Goal: Task Accomplishment & Management: Use online tool/utility

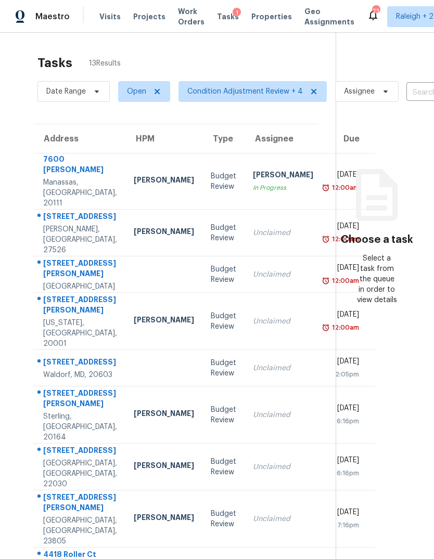
click at [134, 421] on div "[PERSON_NAME]" at bounding box center [164, 414] width 60 height 13
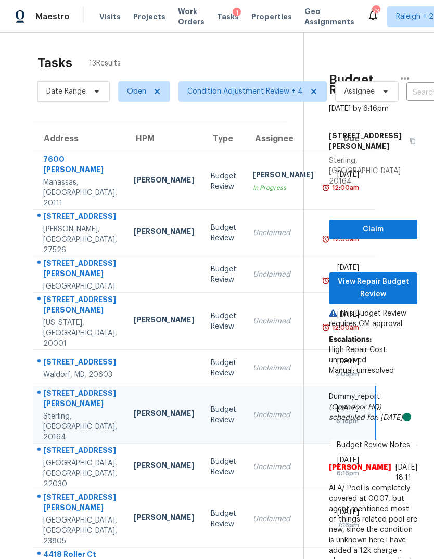
click at [244, 344] on td "Unclaimed" at bounding box center [282, 321] width 77 height 57
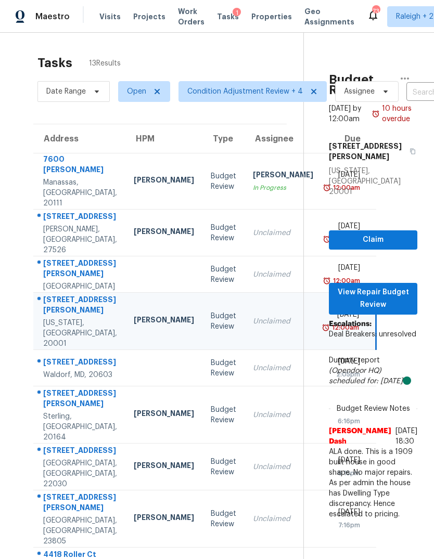
click at [253, 472] on div "Unclaimed" at bounding box center [283, 467] width 60 height 10
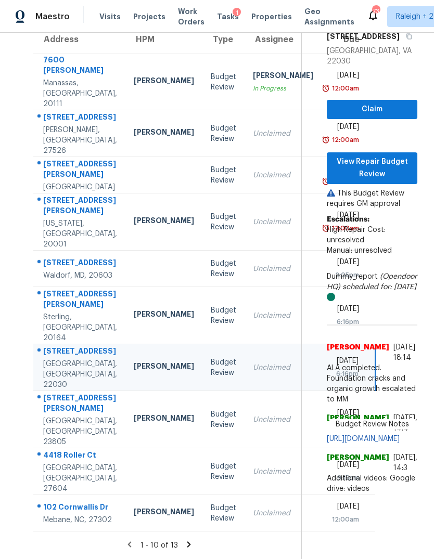
scroll to position [152, 0]
click at [244, 495] on td "Unclaimed" at bounding box center [282, 471] width 77 height 47
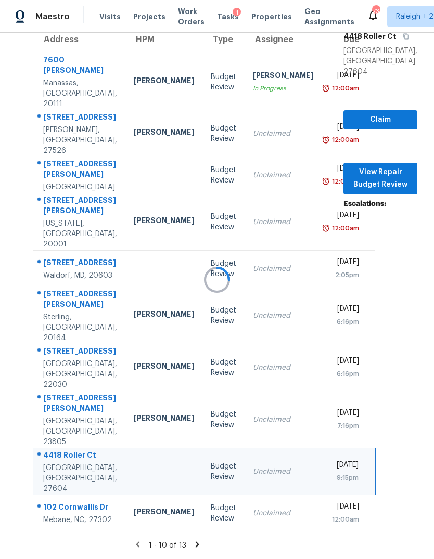
scroll to position [149, 0]
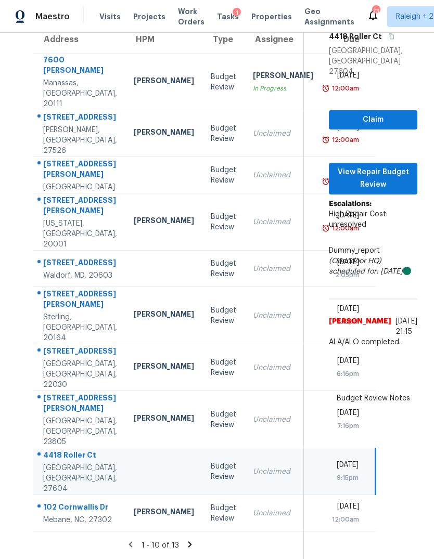
click at [244, 531] on td "Unclaimed" at bounding box center [282, 513] width 77 height 36
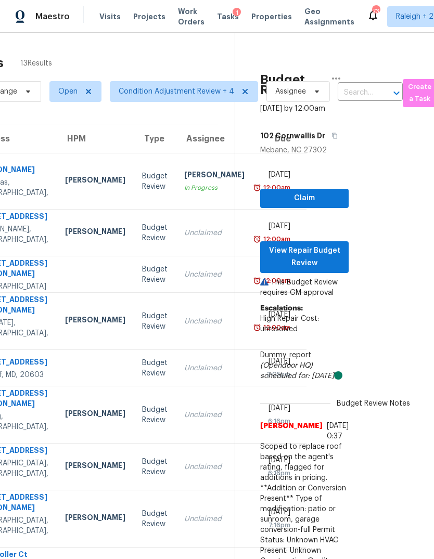
scroll to position [0, 68]
click at [327, 265] on span "View Repair Budget Review" at bounding box center [305, 256] width 72 height 25
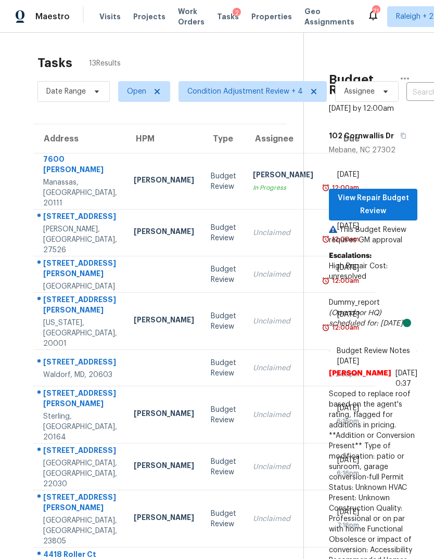
scroll to position [0, 0]
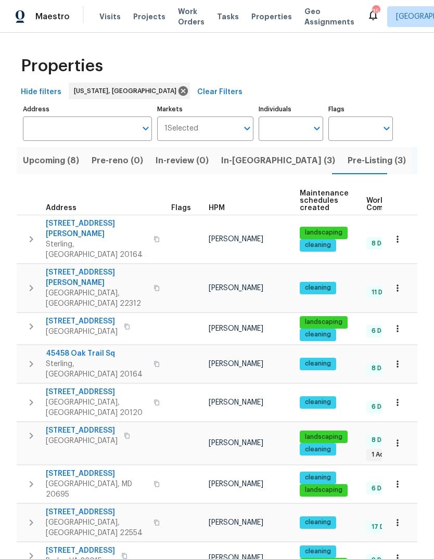
click at [347, 159] on span "Pre-Listing (3)" at bounding box center [376, 160] width 58 height 15
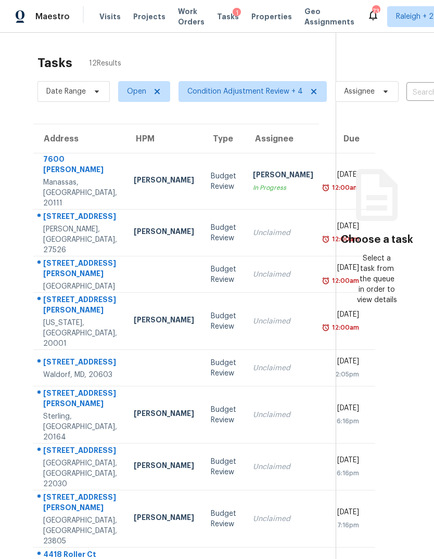
click at [244, 180] on td "Nicholas Russell In Progress" at bounding box center [282, 181] width 77 height 56
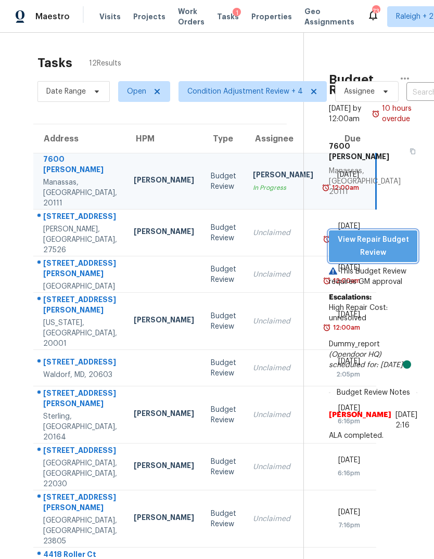
click at [396, 234] on span "View Repair Budget Review" at bounding box center [373, 246] width 72 height 25
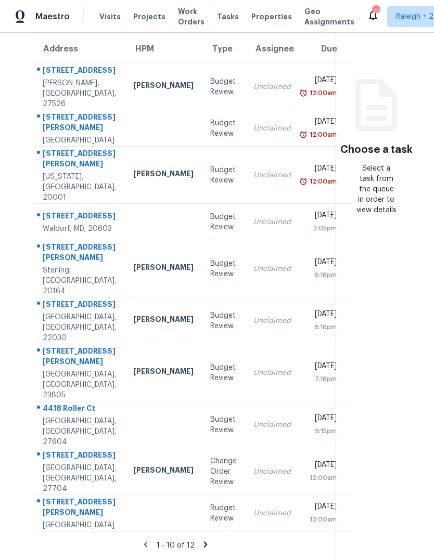
scroll to position [149, 1]
click at [299, 448] on td "[DATE] 12:00am" at bounding box center [326, 471] width 54 height 47
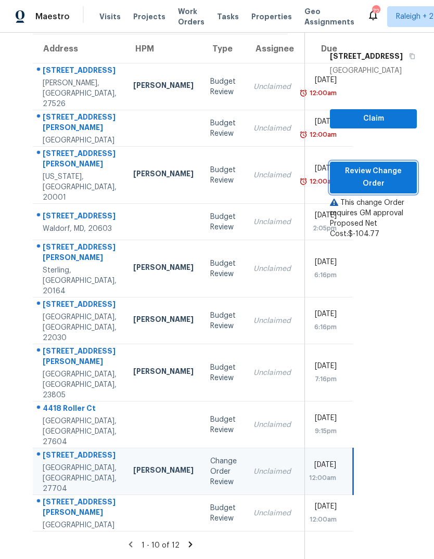
click at [398, 165] on span "Review Change Order" at bounding box center [373, 177] width 70 height 25
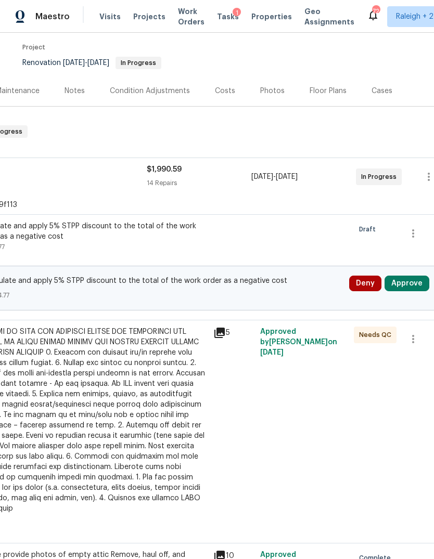
scroll to position [82, 131]
click at [412, 287] on button "Approve" at bounding box center [406, 284] width 45 height 16
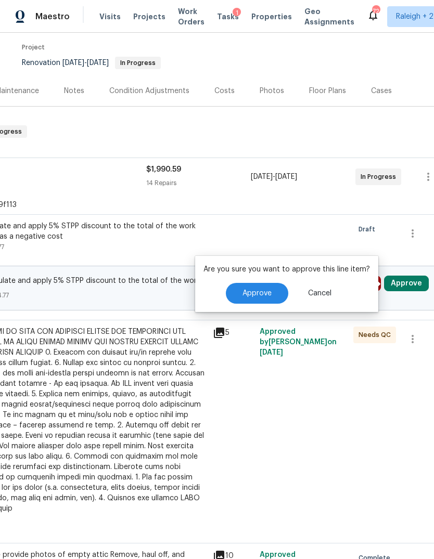
click at [257, 291] on span "Approve" at bounding box center [256, 294] width 29 height 8
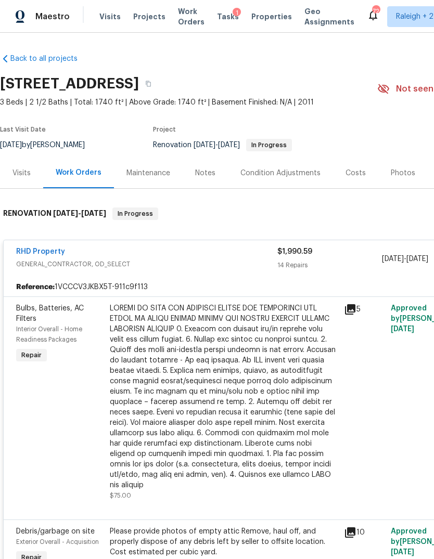
scroll to position [0, 0]
click at [222, 13] on span "Tasks" at bounding box center [228, 16] width 22 height 7
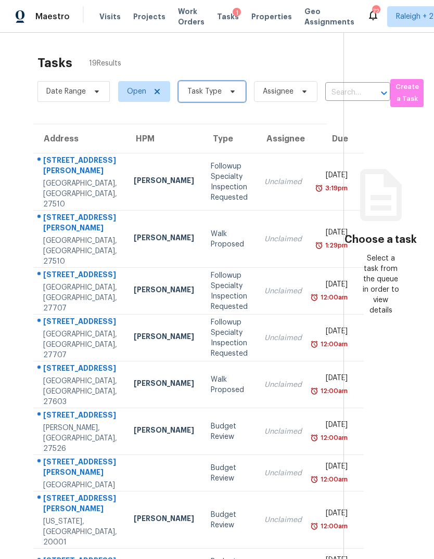
click at [234, 87] on icon at bounding box center [232, 91] width 8 height 8
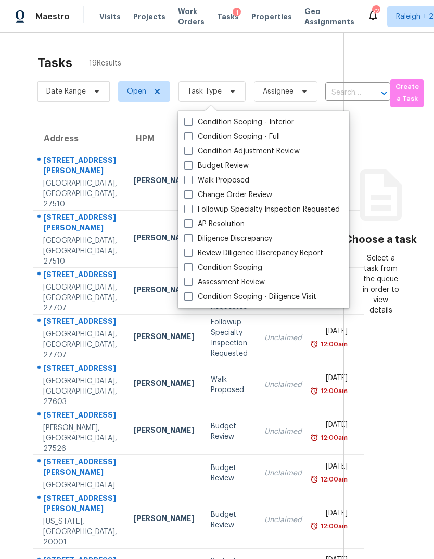
click at [193, 161] on label "Budget Review" at bounding box center [216, 166] width 64 height 10
click at [191, 161] on input "Budget Review" at bounding box center [187, 164] width 7 height 7
checkbox input "true"
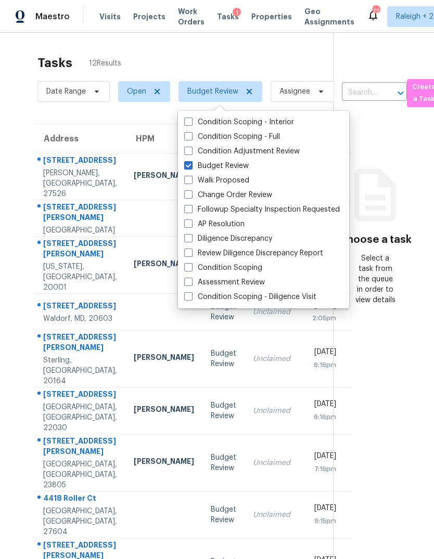
click at [187, 190] on span at bounding box center [188, 194] width 8 height 8
click at [187, 190] on input "Change Order Review" at bounding box center [187, 193] width 7 height 7
checkbox input "true"
click at [188, 249] on span at bounding box center [188, 253] width 8 height 8
click at [188, 249] on input "Review Diligence Discrepancy Report" at bounding box center [187, 251] width 7 height 7
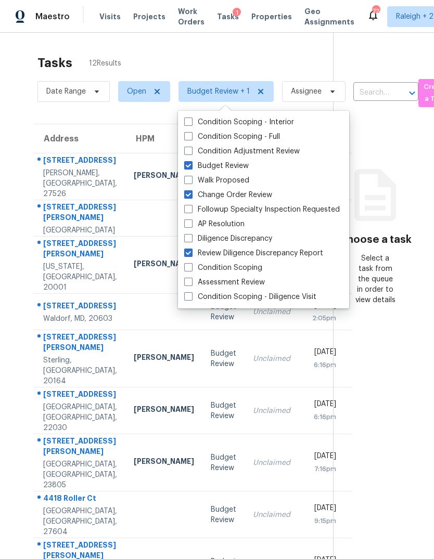
checkbox input "true"
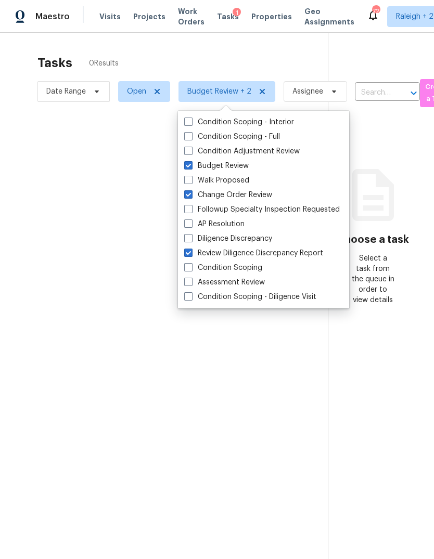
click at [191, 234] on span at bounding box center [188, 238] width 8 height 8
click at [191, 234] on input "Diligence Discrepancy" at bounding box center [187, 237] width 7 height 7
checkbox input "true"
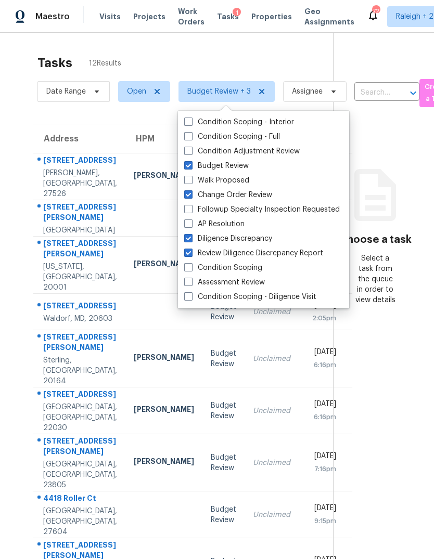
click at [254, 49] on div "Tasks 12 Results" at bounding box center [184, 62] width 295 height 27
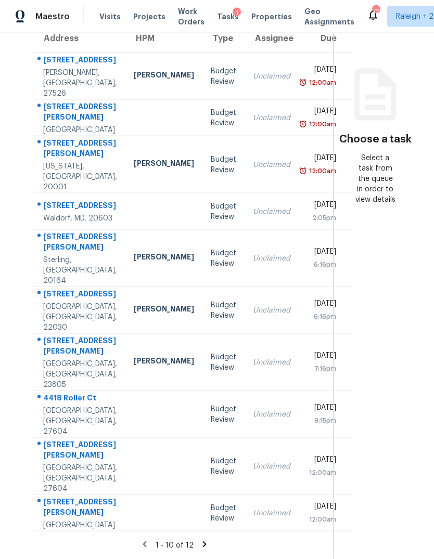
scroll to position [39, 0]
click at [203, 540] on icon at bounding box center [204, 544] width 9 height 9
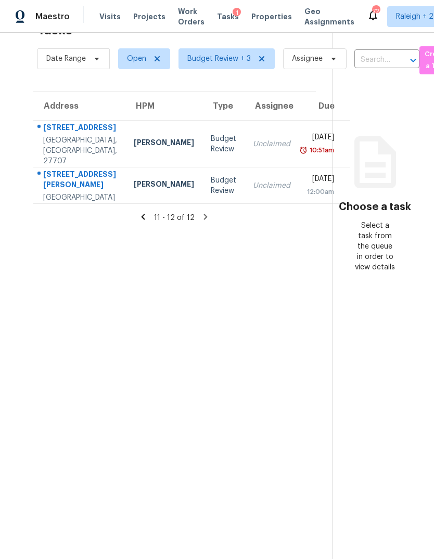
click at [257, 121] on td "Unclaimed" at bounding box center [271, 144] width 54 height 47
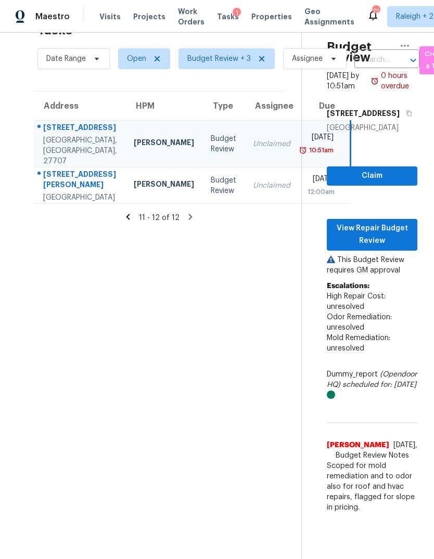
click at [57, 169] on div "[STREET_ADDRESS][PERSON_NAME]" at bounding box center [80, 180] width 74 height 23
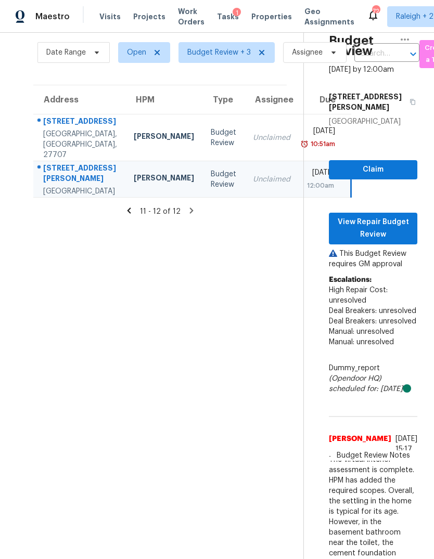
scroll to position [38, 0]
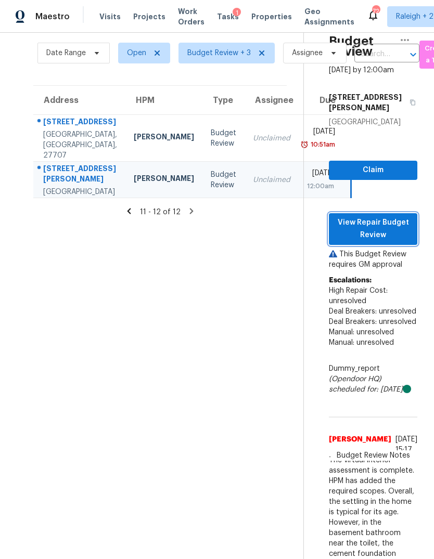
click at [400, 216] on span "View Repair Budget Review" at bounding box center [373, 228] width 72 height 25
